Goal: Subscribe to service/newsletter

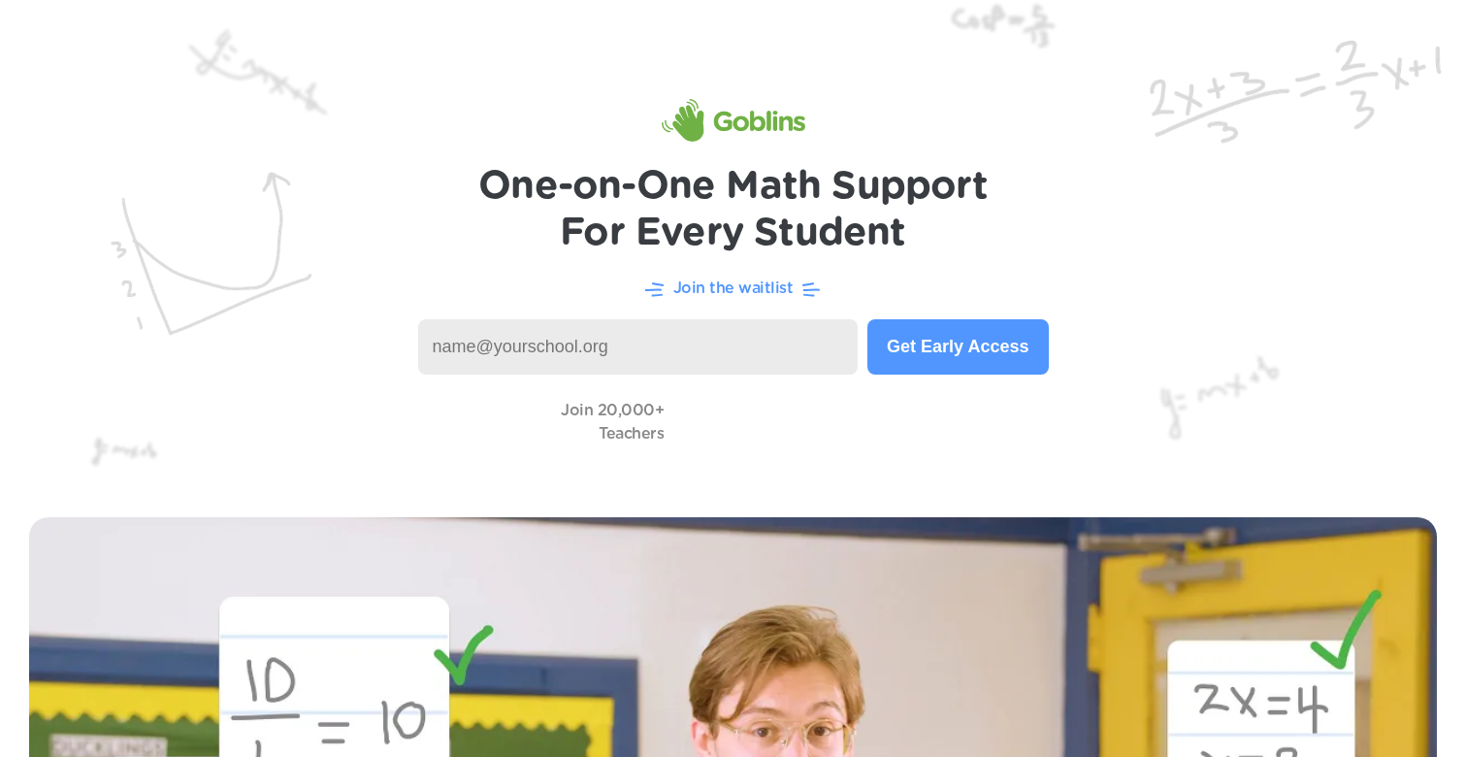
click at [1093, 390] on img at bounding box center [733, 244] width 1466 height 488
click at [512, 341] on input at bounding box center [638, 346] width 441 height 55
type input "[EMAIL_ADDRESS][DOMAIN_NAME]"
click at [981, 351] on button "Get Early Access" at bounding box center [957, 346] width 180 height 55
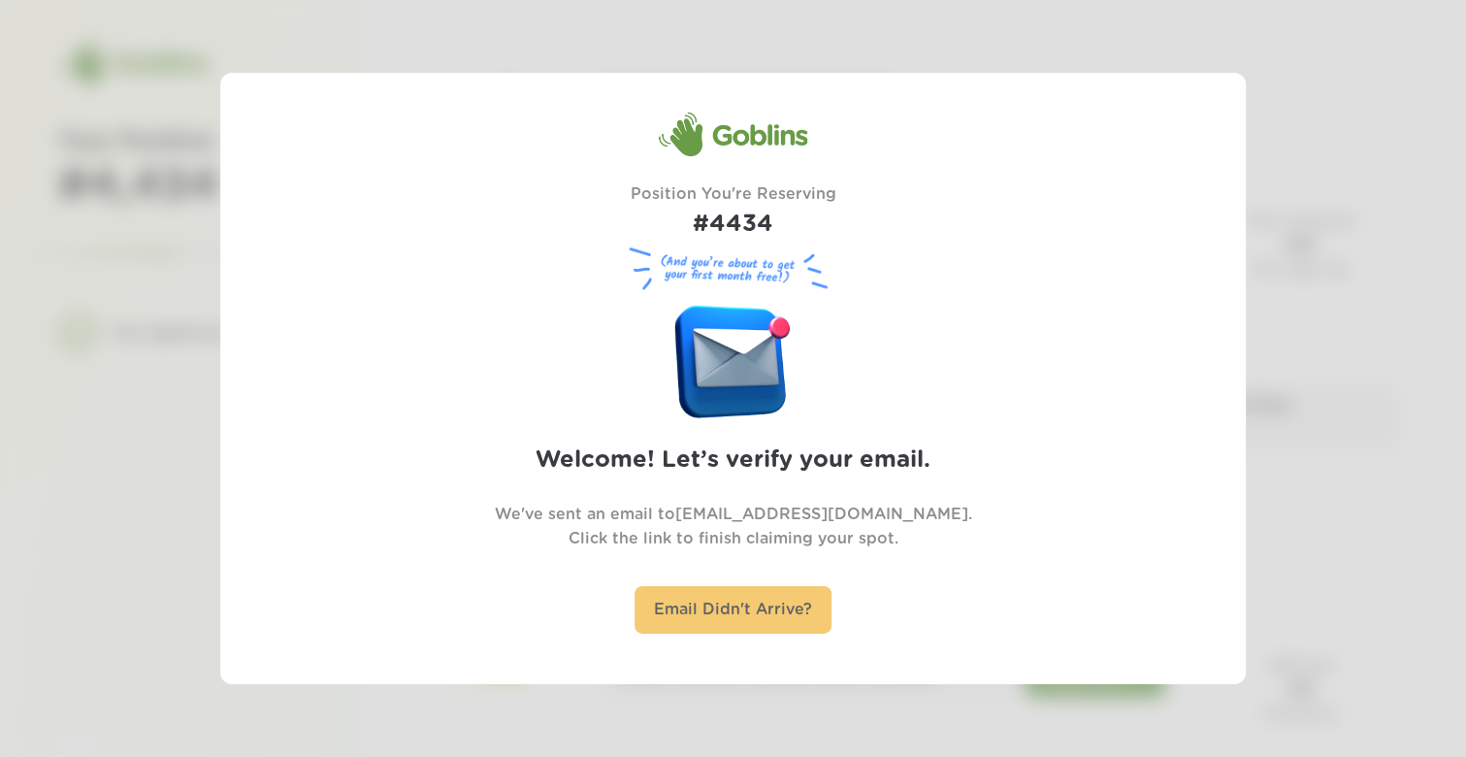
click at [727, 604] on div "Email Didn't Arrive?" at bounding box center [733, 610] width 197 height 48
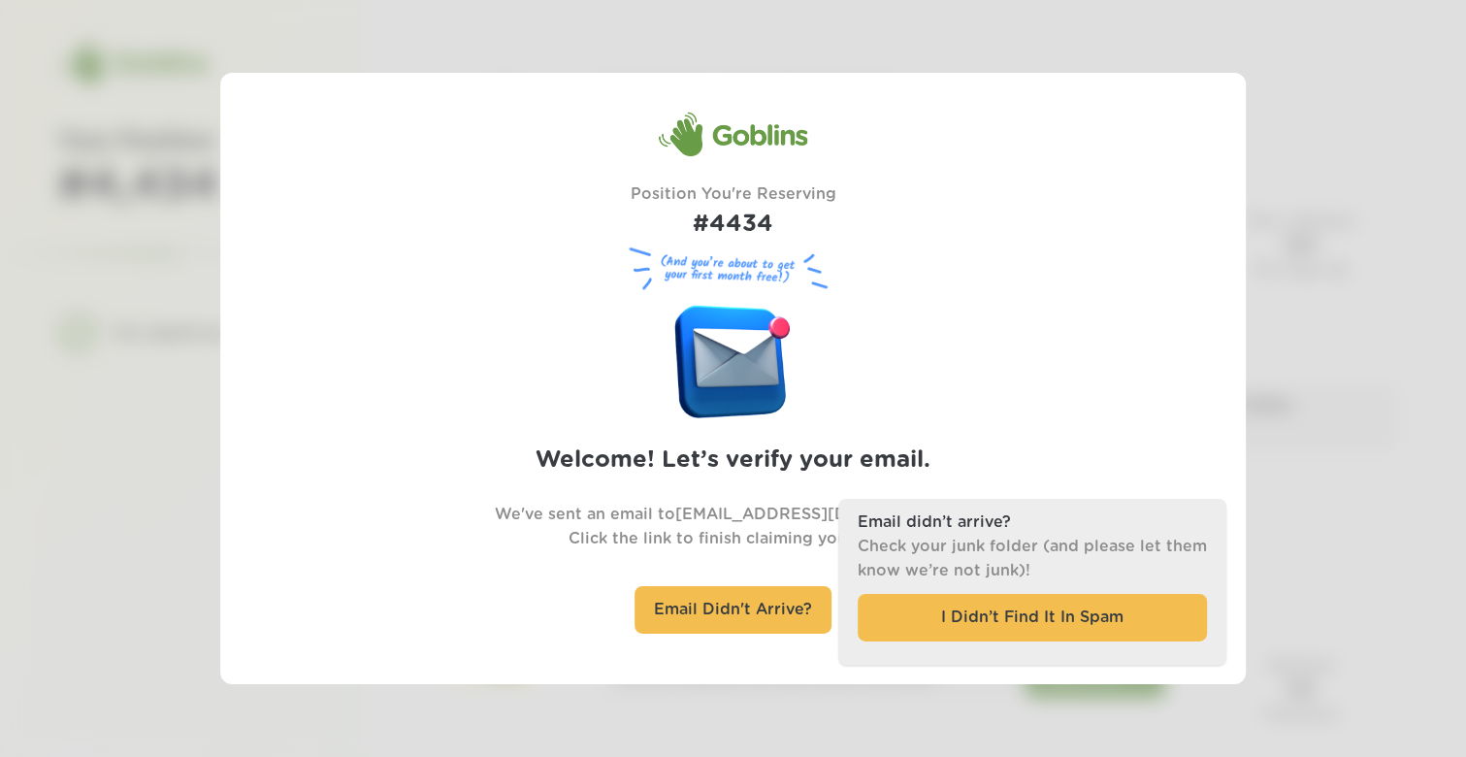
click at [902, 399] on div "Goblins Position You're Reserving #4434 (And you’re about to get your first mon…" at bounding box center [733, 379] width 815 height 534
click at [861, 481] on div "Goblins Position You're Reserving #4434 (And you’re about to get your first mon…" at bounding box center [733, 379] width 815 height 534
